Goal: Use online tool/utility

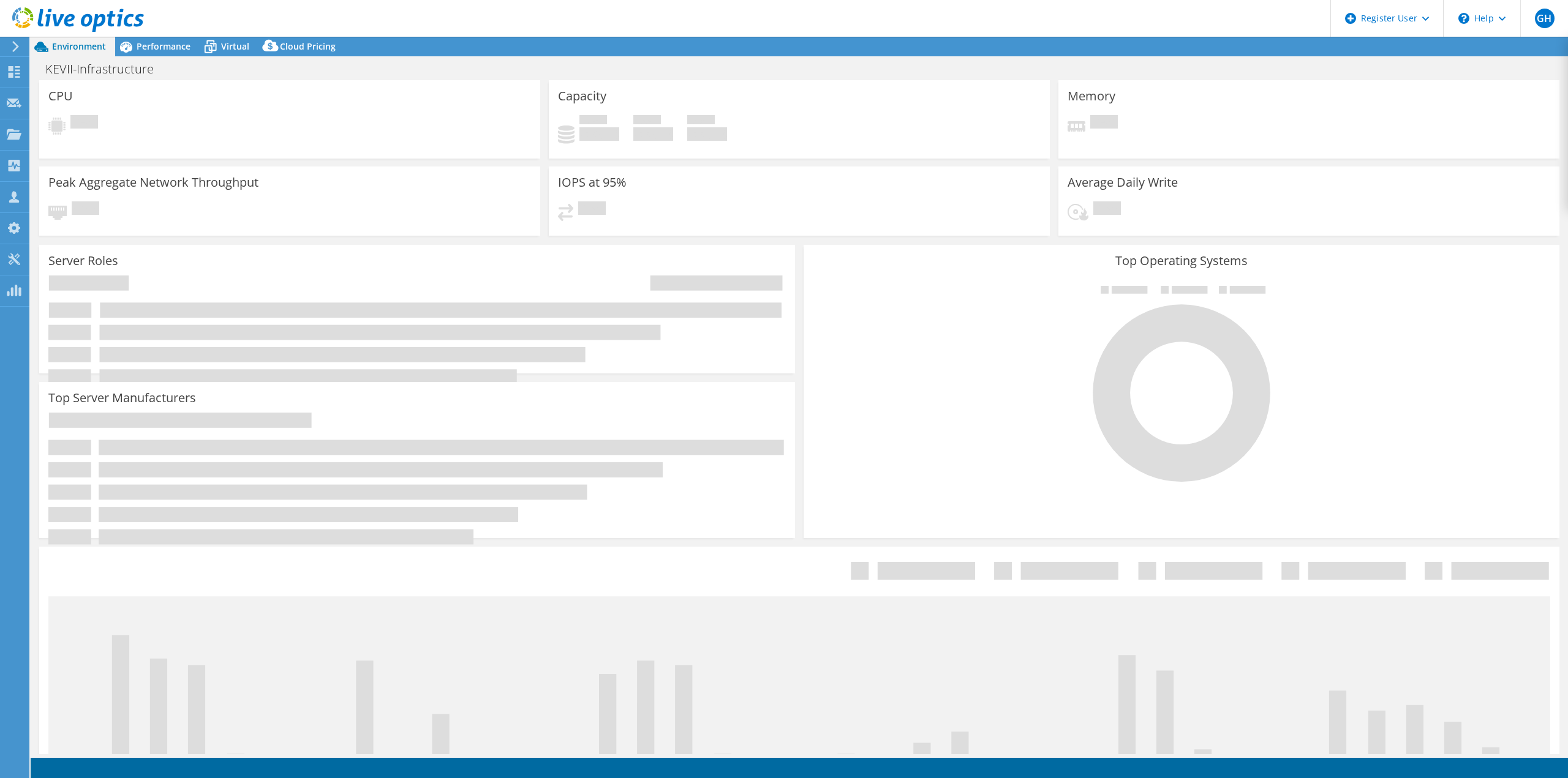
select select "USD"
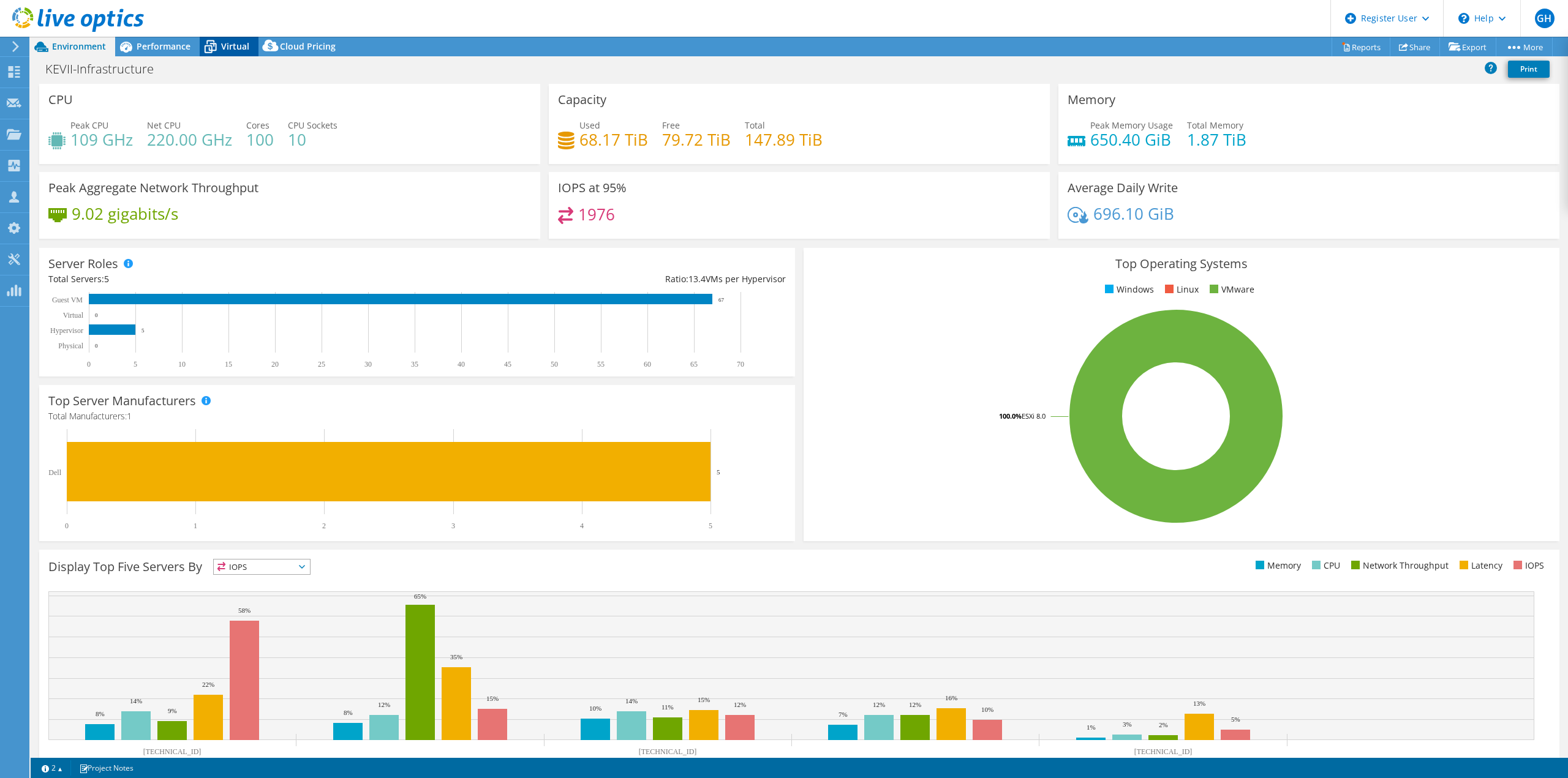
click at [223, 45] on span "Virtual" at bounding box center [235, 46] width 28 height 11
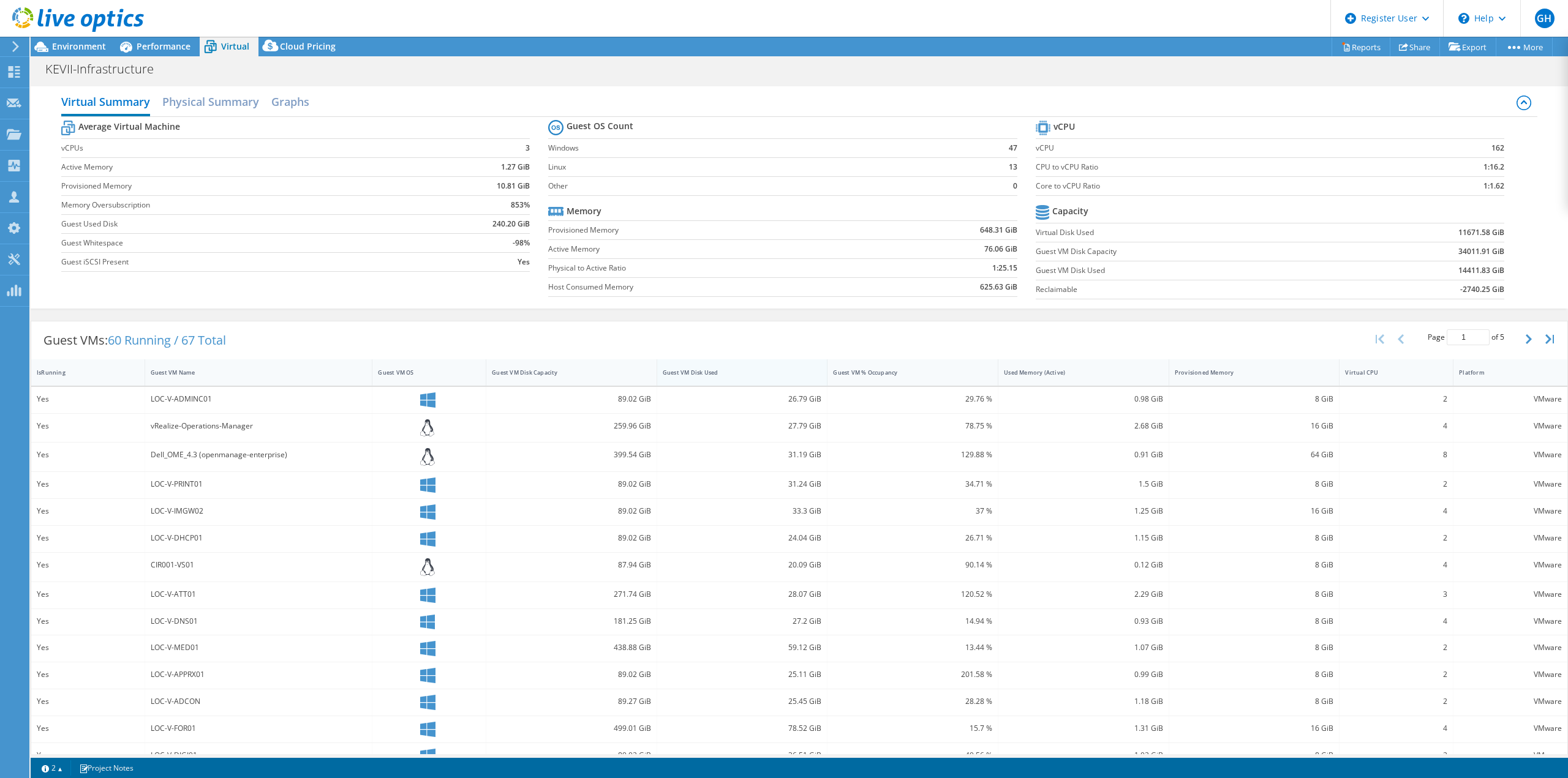
click at [621, 241] on div "Guest VM Disk Used" at bounding box center [735, 372] width 145 height 8
click at [73, 47] on span "Environment" at bounding box center [78, 46] width 54 height 11
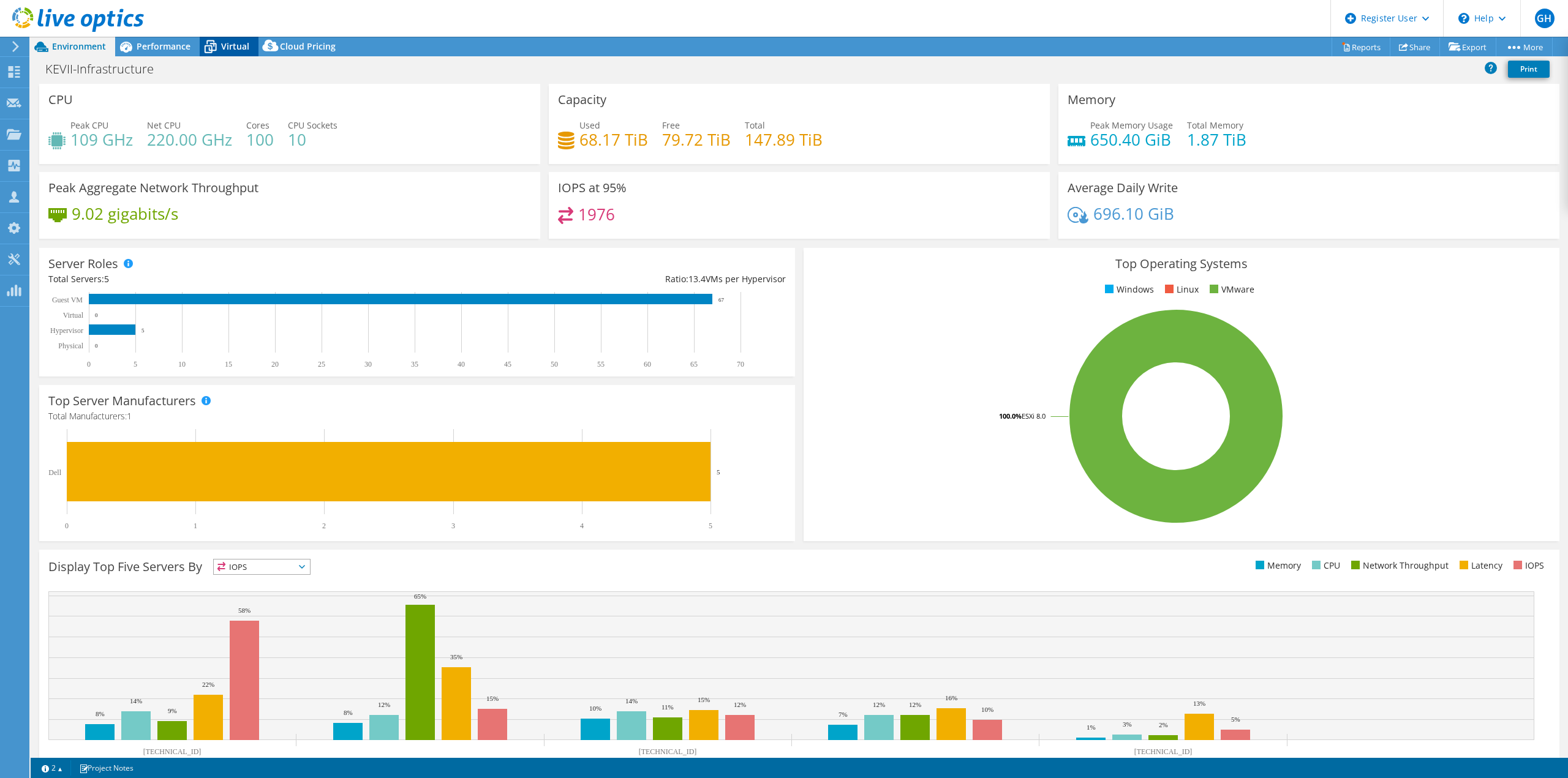
click at [231, 47] on span "Virtual" at bounding box center [235, 46] width 28 height 11
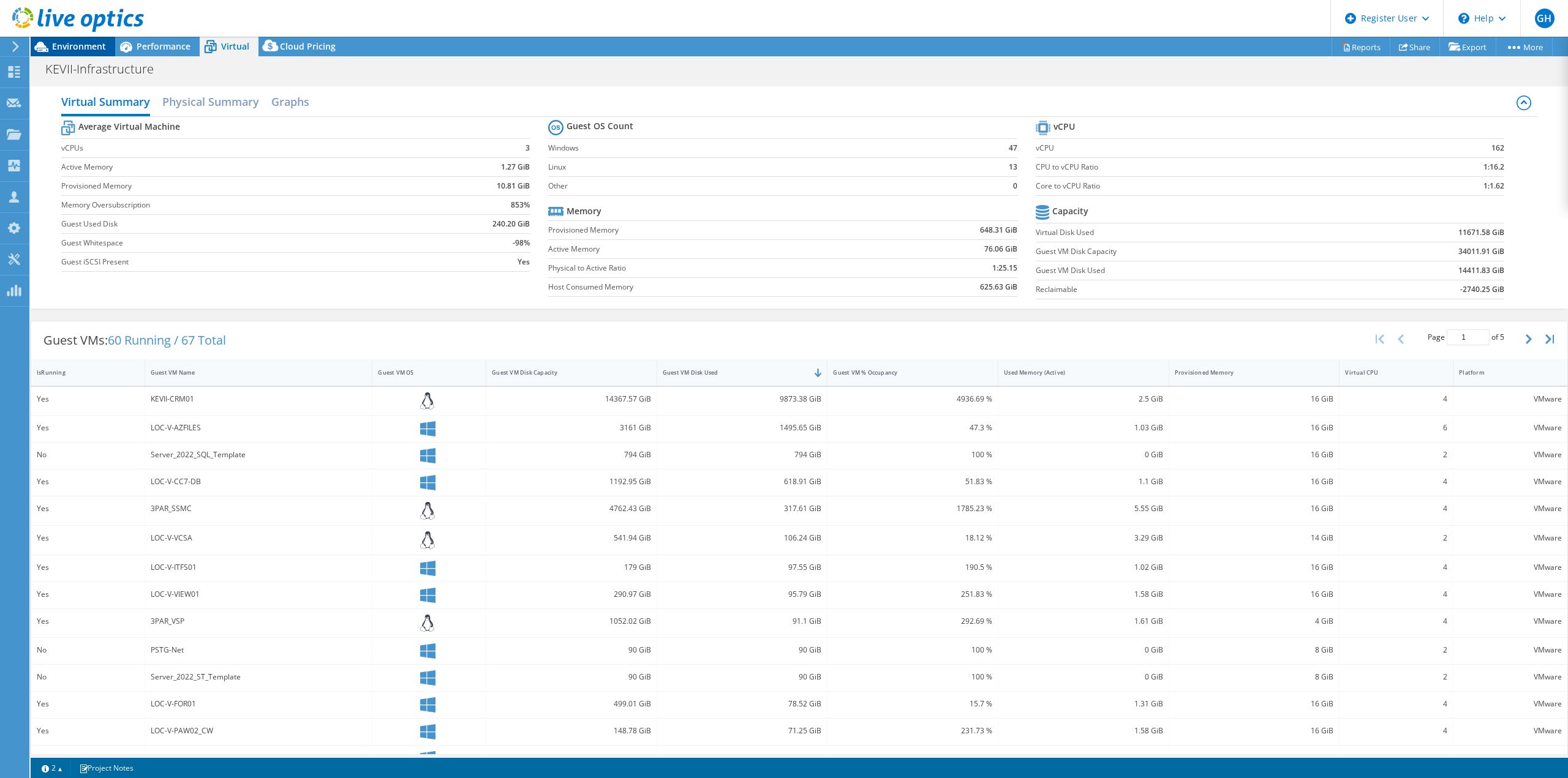
click at [72, 47] on span "Environment" at bounding box center [78, 46] width 54 height 11
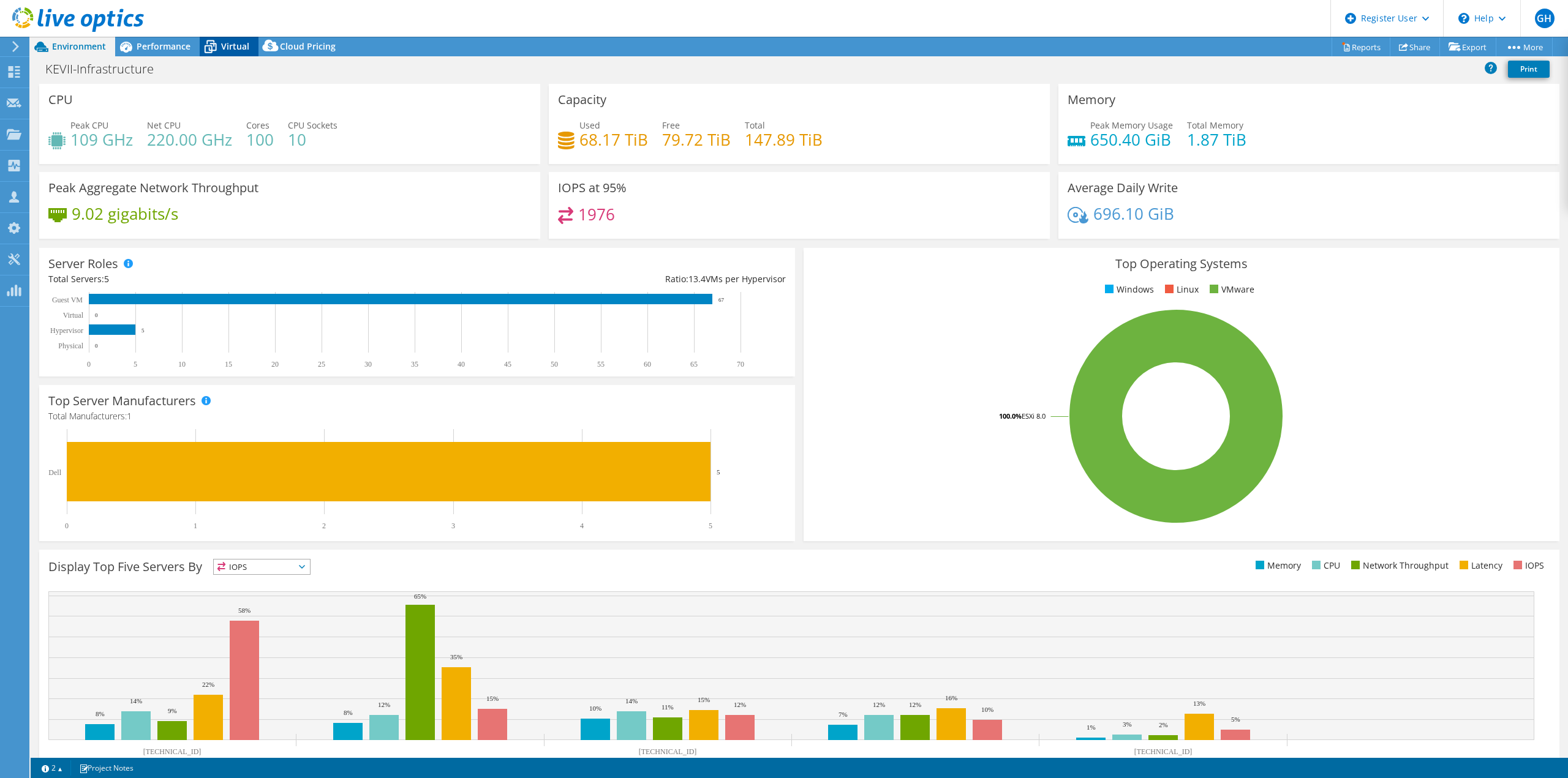
click at [228, 47] on span "Virtual" at bounding box center [235, 46] width 28 height 11
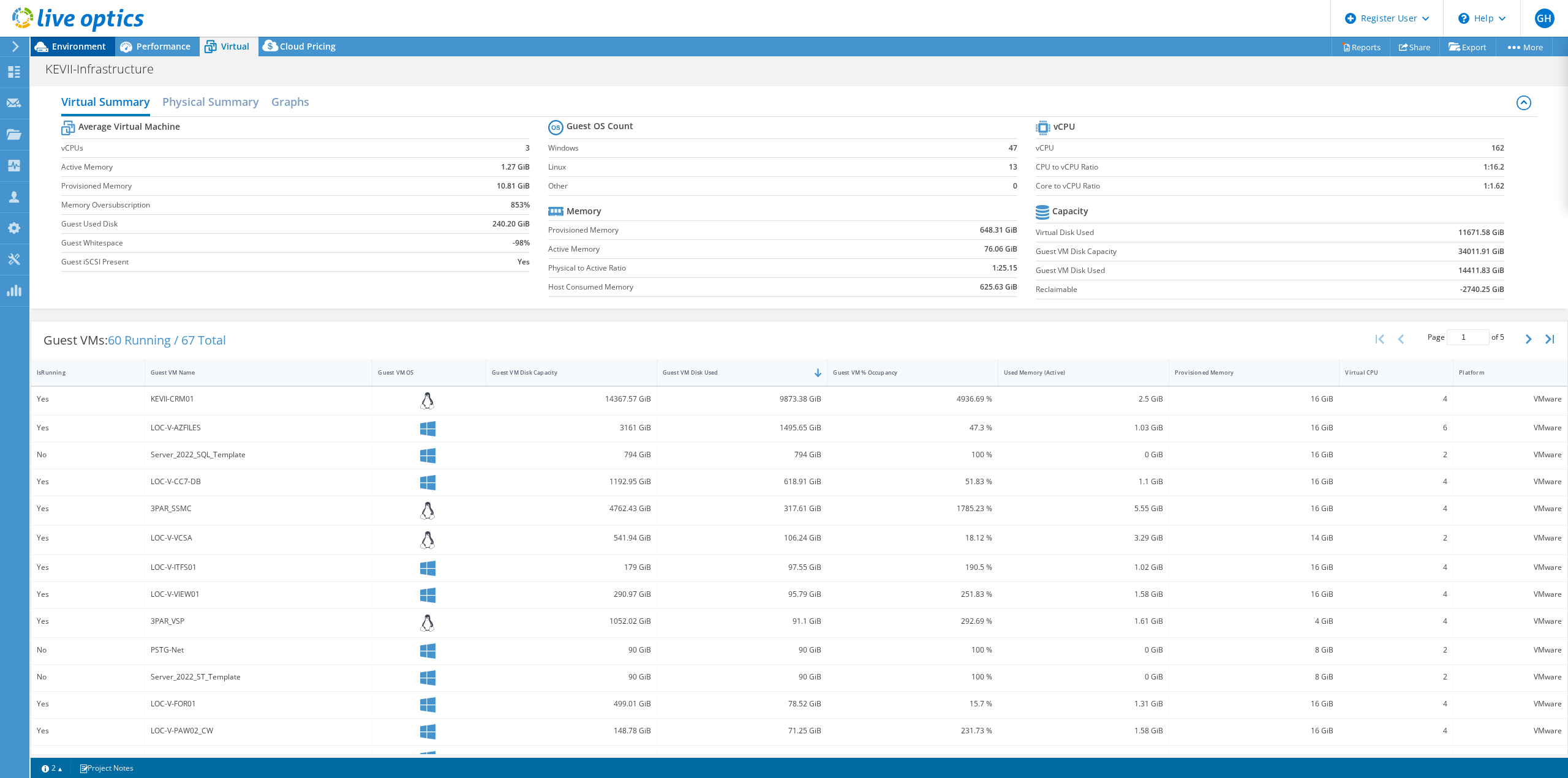
click at [76, 48] on span "Environment" at bounding box center [78, 46] width 54 height 11
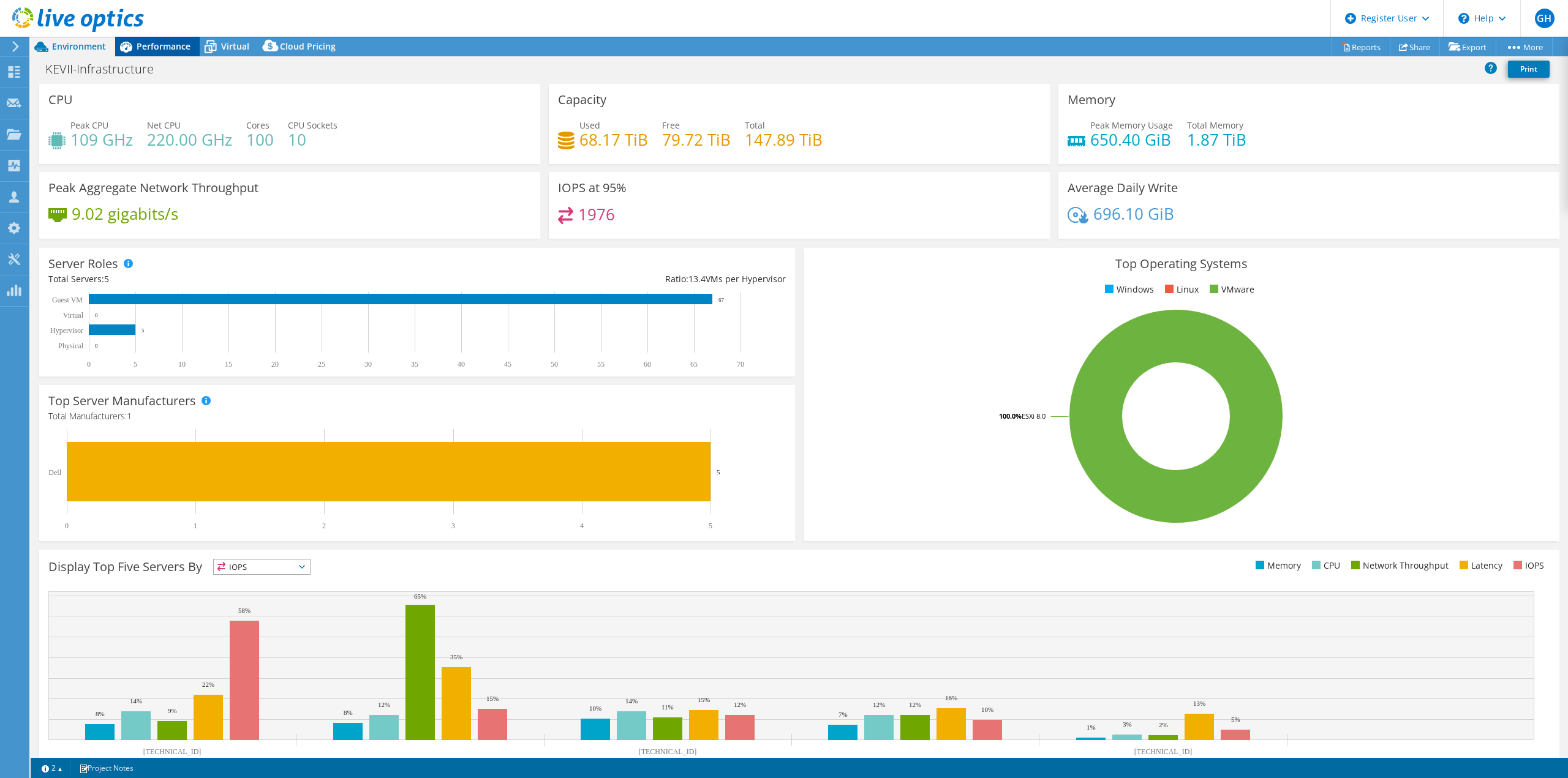
click at [165, 47] on span "Performance" at bounding box center [163, 46] width 54 height 11
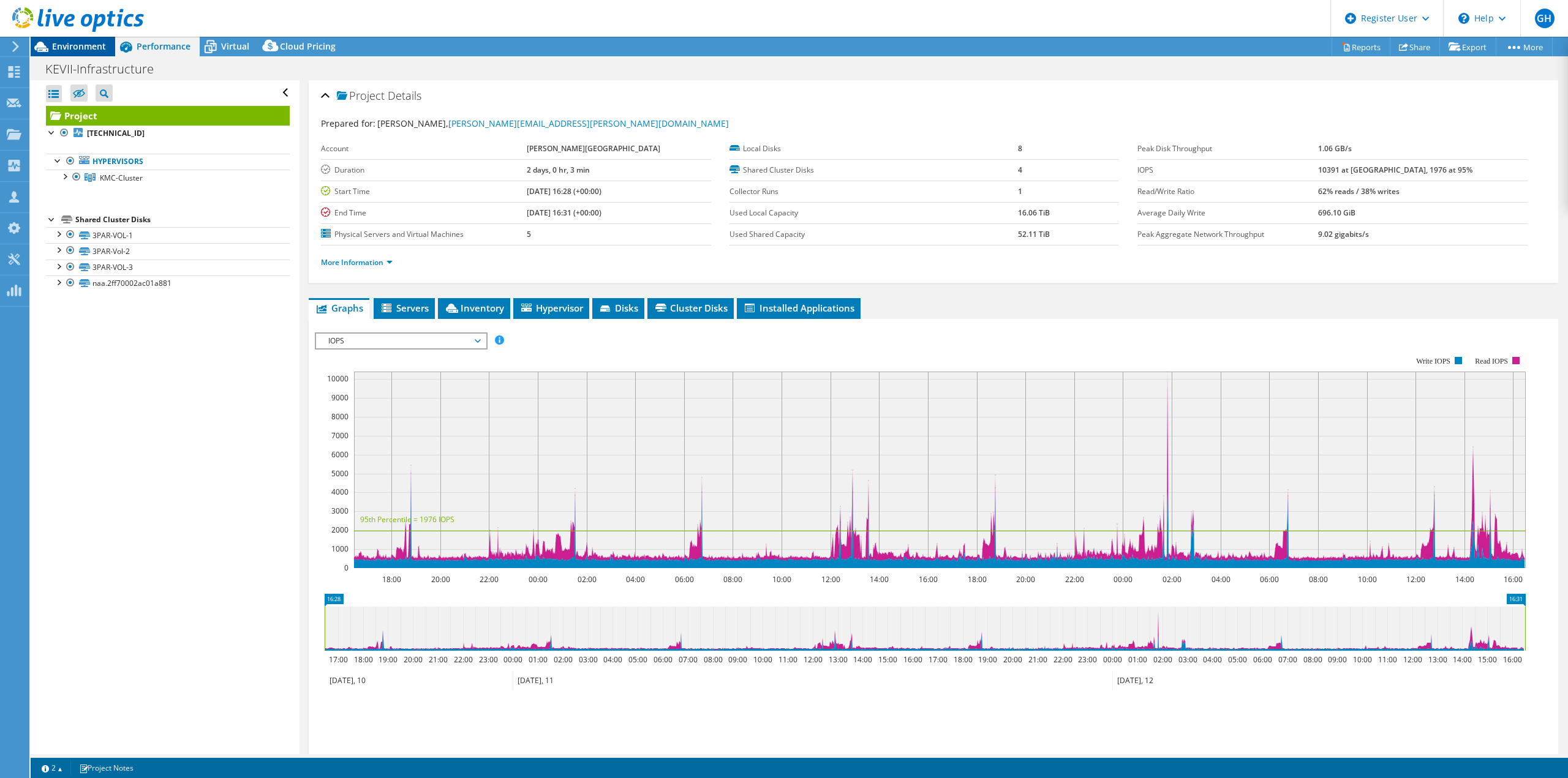
click at [74, 45] on span "Environment" at bounding box center [78, 46] width 54 height 11
